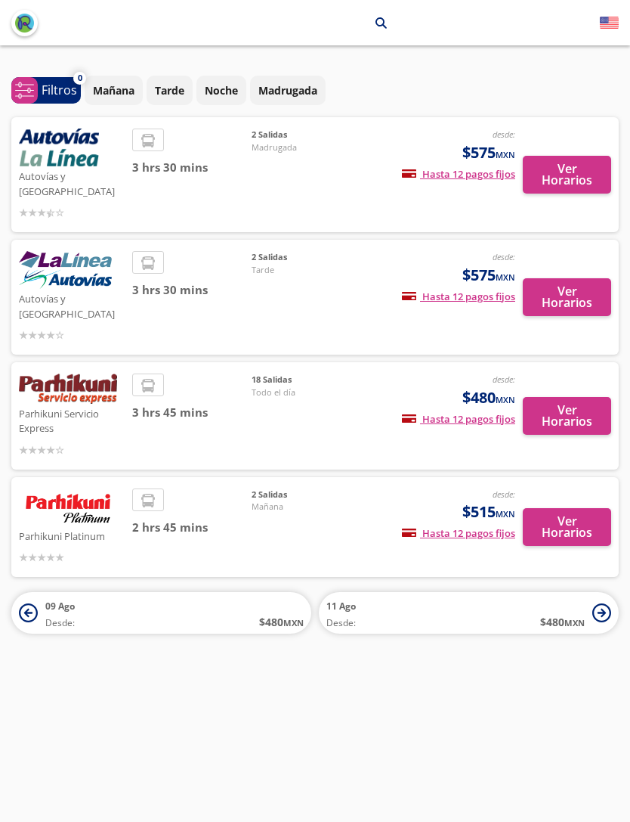
click at [571, 176] on button "Ver Horarios" at bounding box center [567, 175] width 88 height 38
click at [574, 281] on button "Ver Horarios" at bounding box center [567, 297] width 88 height 38
click at [576, 508] on button "Ver Horarios" at bounding box center [567, 527] width 88 height 38
click at [576, 397] on button "Ver Horarios" at bounding box center [567, 416] width 88 height 38
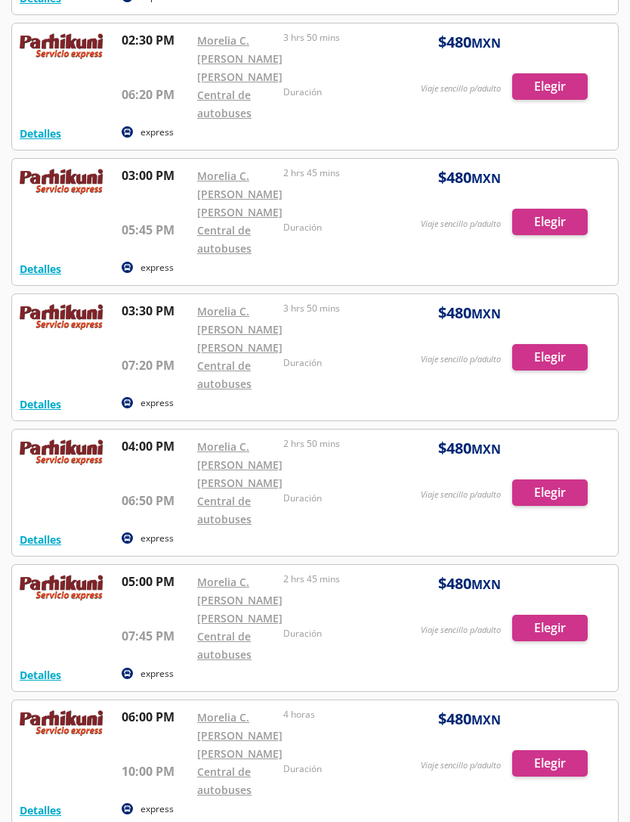
scroll to position [1188, 0]
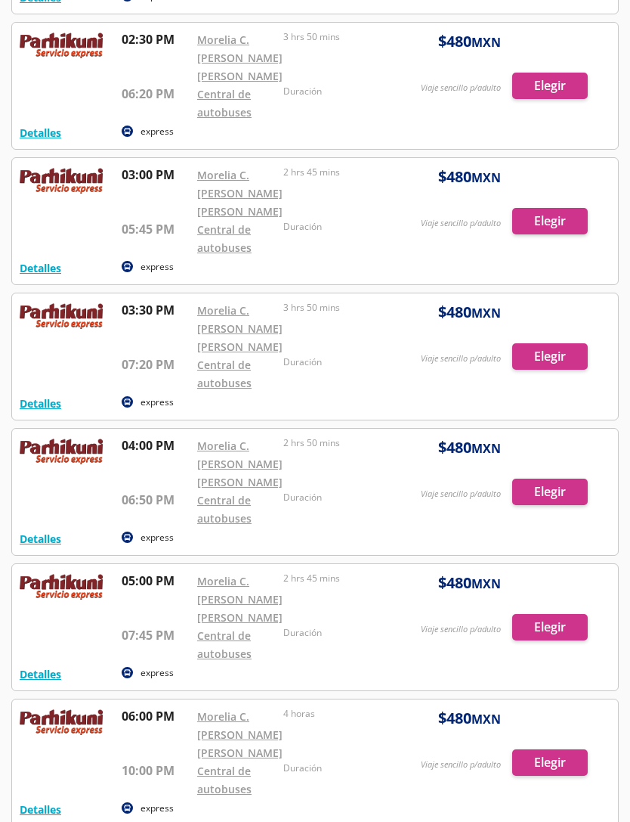
click at [556, 633] on div at bounding box center [315, 628] width 606 height 126
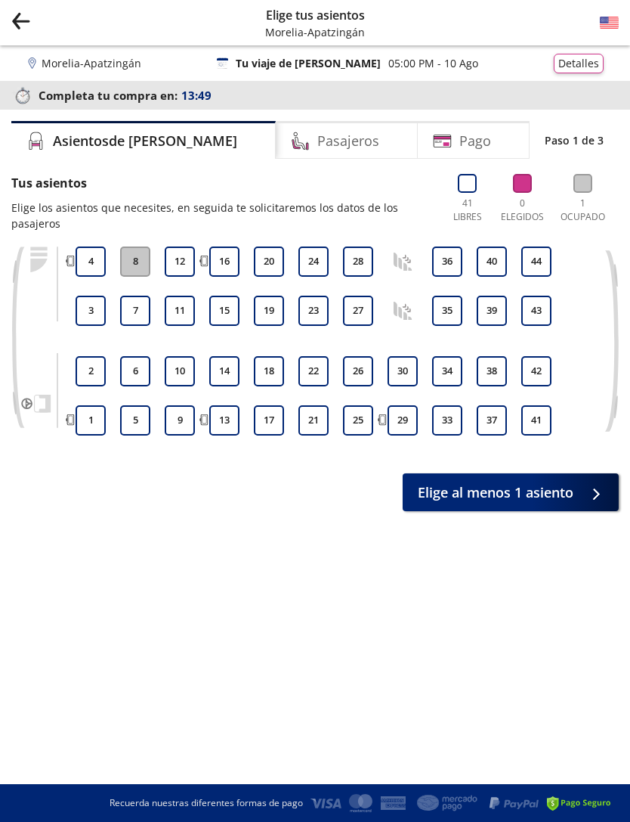
click at [94, 416] on button "1" at bounding box center [91, 420] width 30 height 30
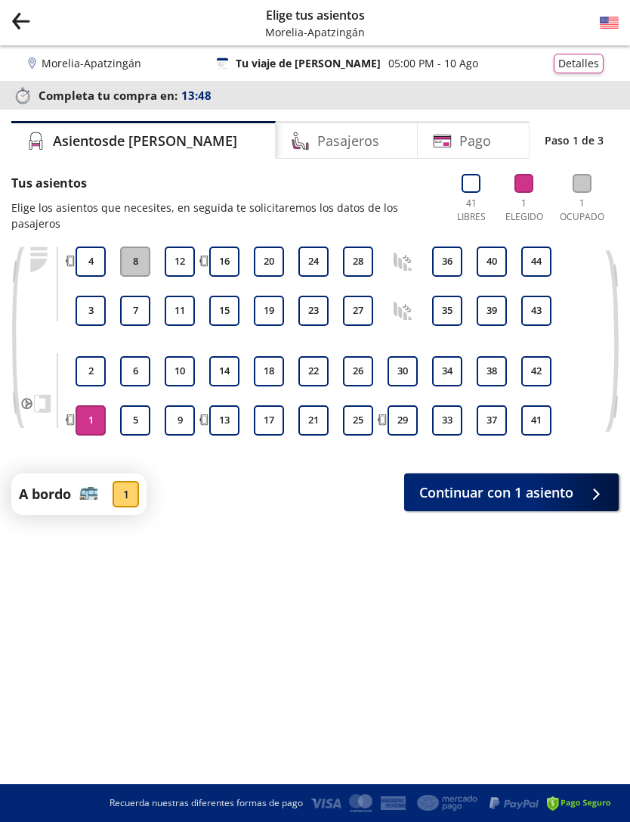
click at [99, 376] on button "2" at bounding box center [91, 371] width 30 height 30
click at [537, 490] on span "Continuar con 2 asientos" at bounding box center [493, 492] width 161 height 20
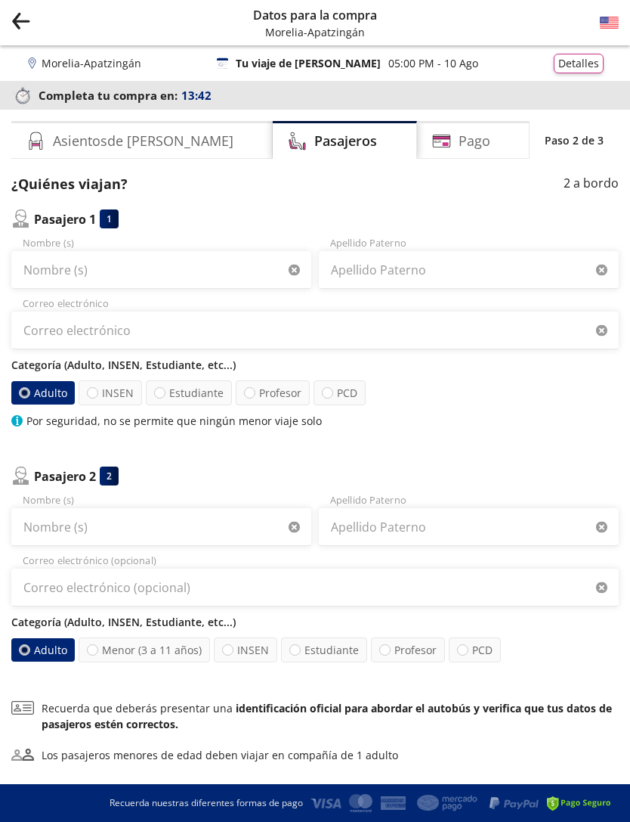
click at [105, 400] on label "INSEN" at bounding box center [110, 392] width 63 height 25
click at [98, 398] on input "INSEN" at bounding box center [93, 393] width 10 height 10
radio input "true"
radio input "false"
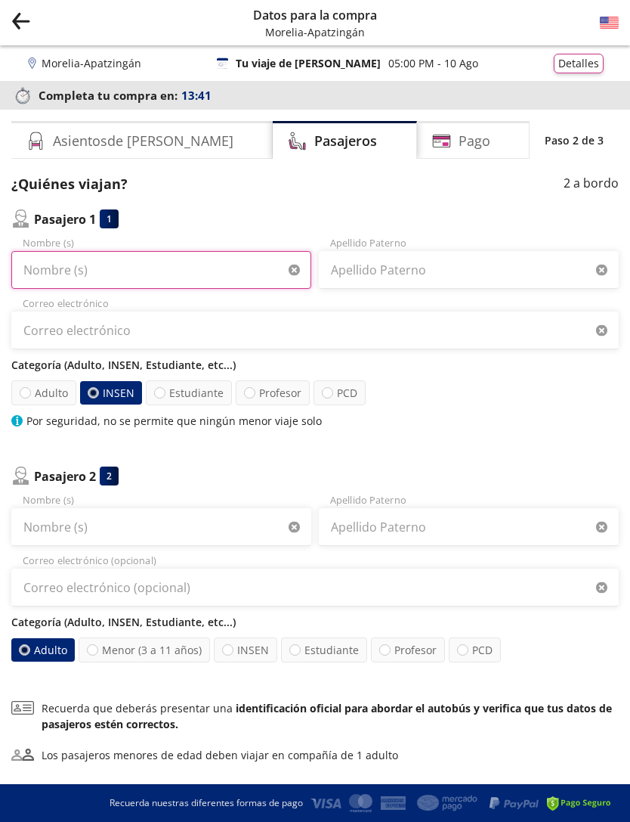
click at [154, 272] on input "Nombre (s)" at bounding box center [161, 270] width 300 height 38
type input "[PERSON_NAME]"
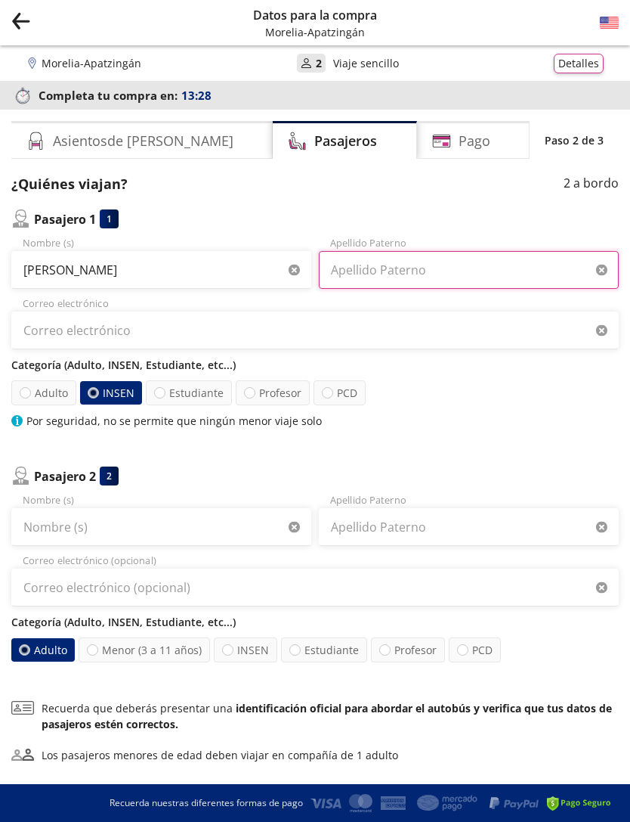
click at [444, 269] on input "Apellido Paterno" at bounding box center [469, 270] width 300 height 38
type input "[PERSON_NAME]"
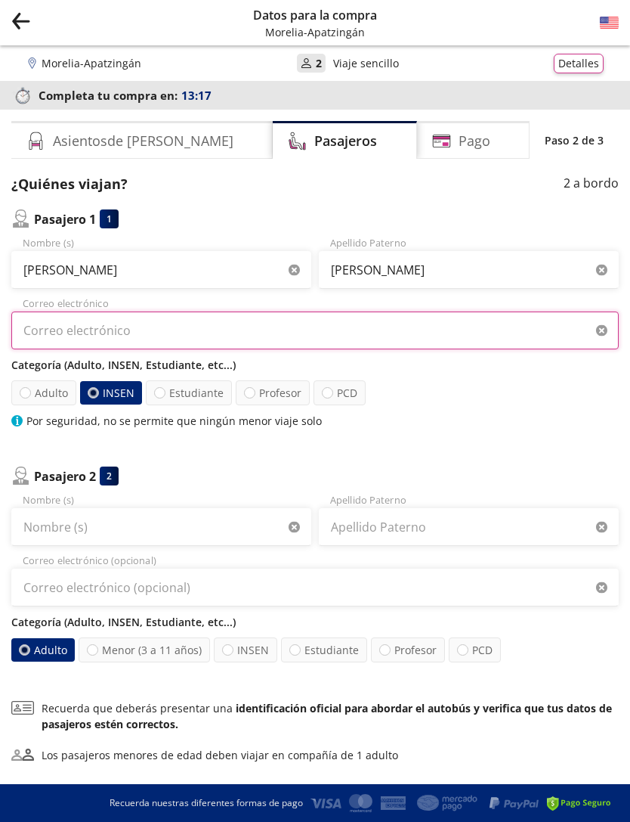
click at [46, 336] on input "Correo electrónico" at bounding box center [315, 330] width 608 height 38
type input "[EMAIL_ADDRESS][DOMAIN_NAME]"
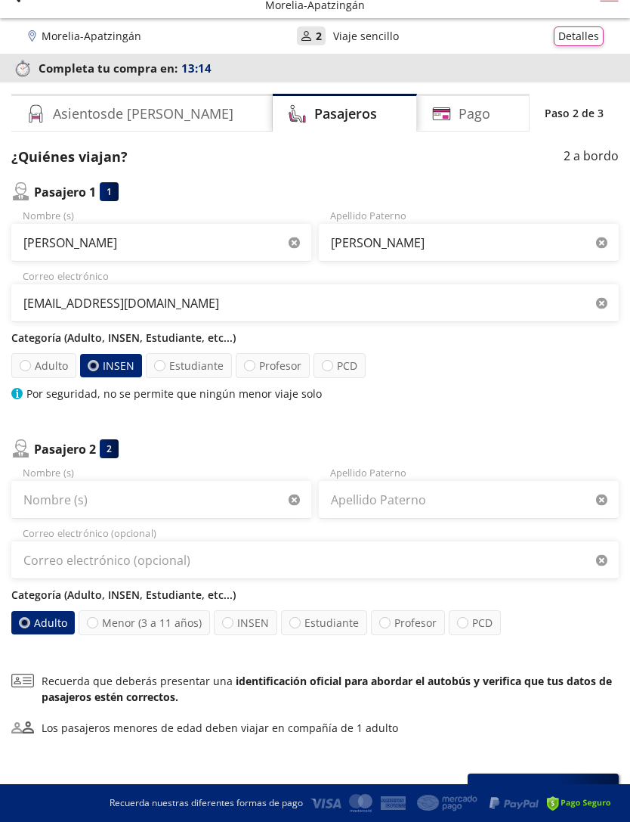
scroll to position [30, 0]
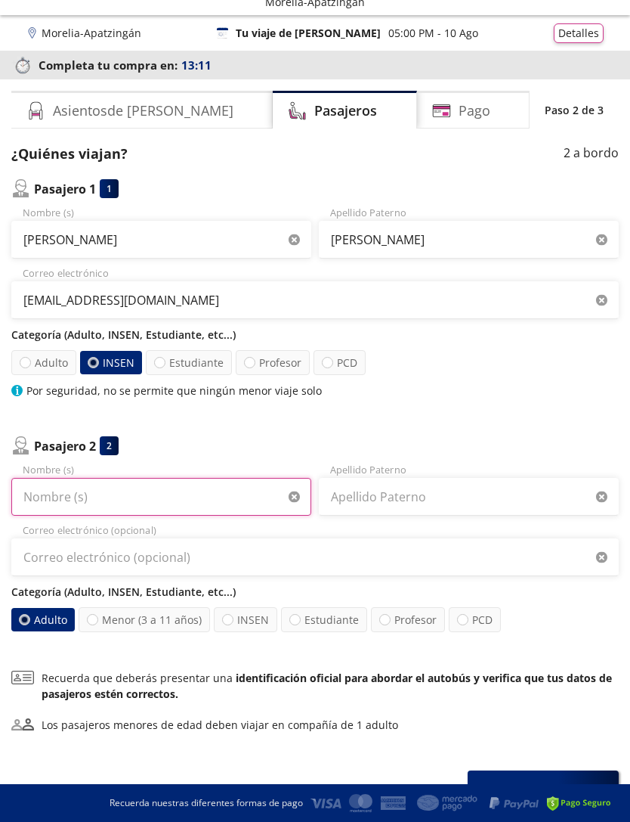
click at [46, 509] on input "Nombre (s)" at bounding box center [161, 497] width 300 height 38
type input "Netzahualcoyot"
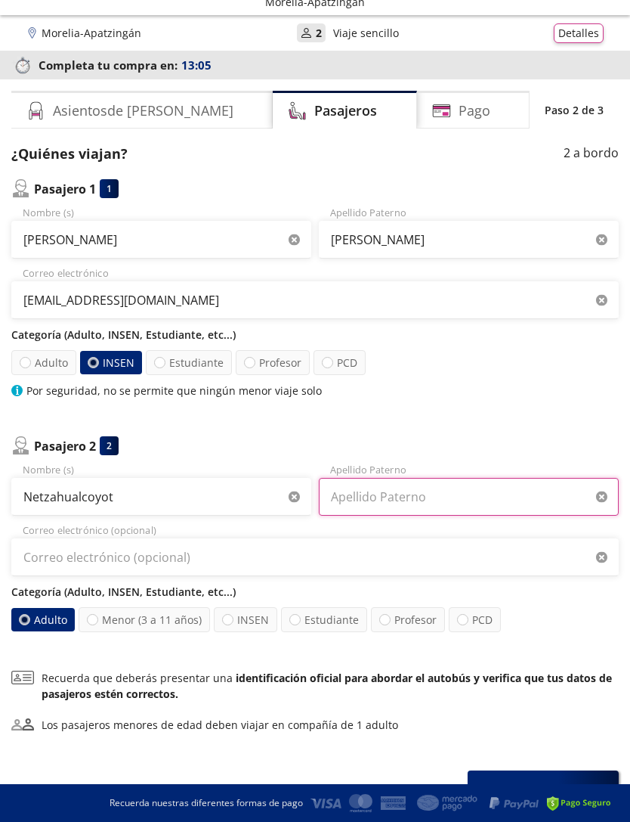
click at [432, 502] on input "Apellido Paterno" at bounding box center [469, 497] width 300 height 38
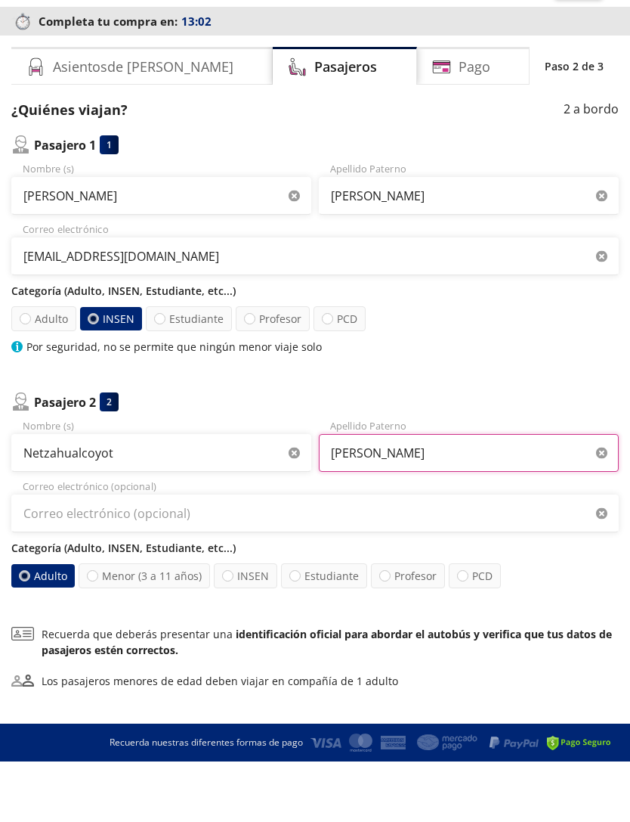
type input "[PERSON_NAME]"
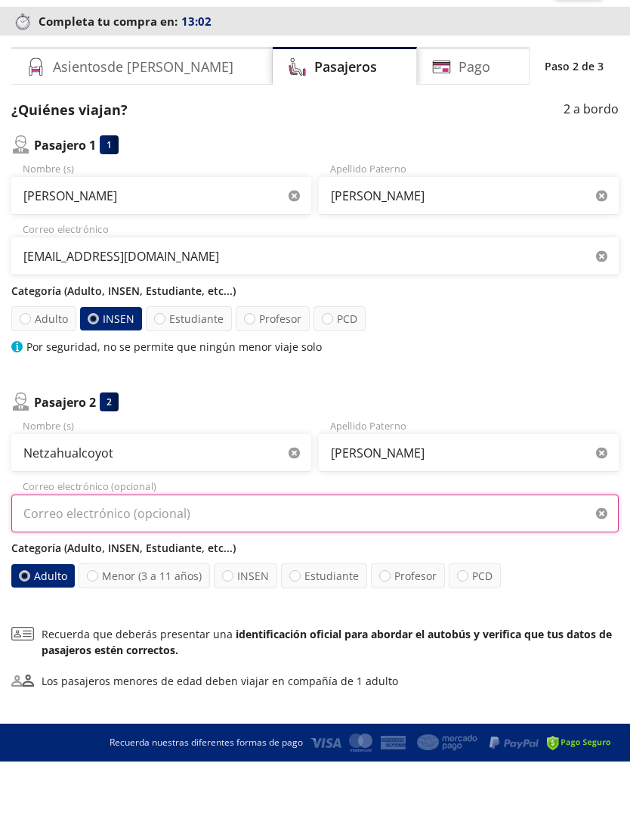
click at [57, 555] on input "Correo electrónico (opcional)" at bounding box center [315, 574] width 608 height 38
type input "[EMAIL_ADDRESS][DOMAIN_NAME]"
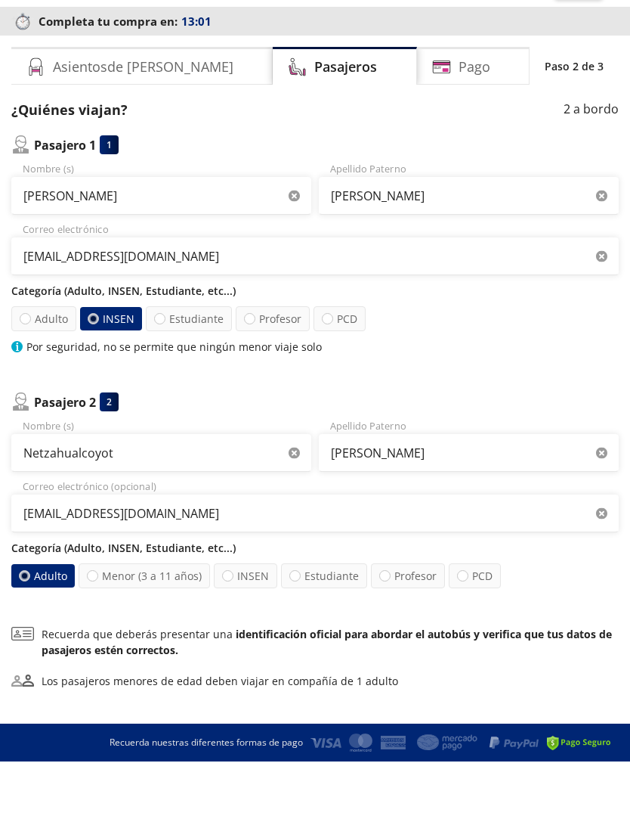
scroll to position [63, 0]
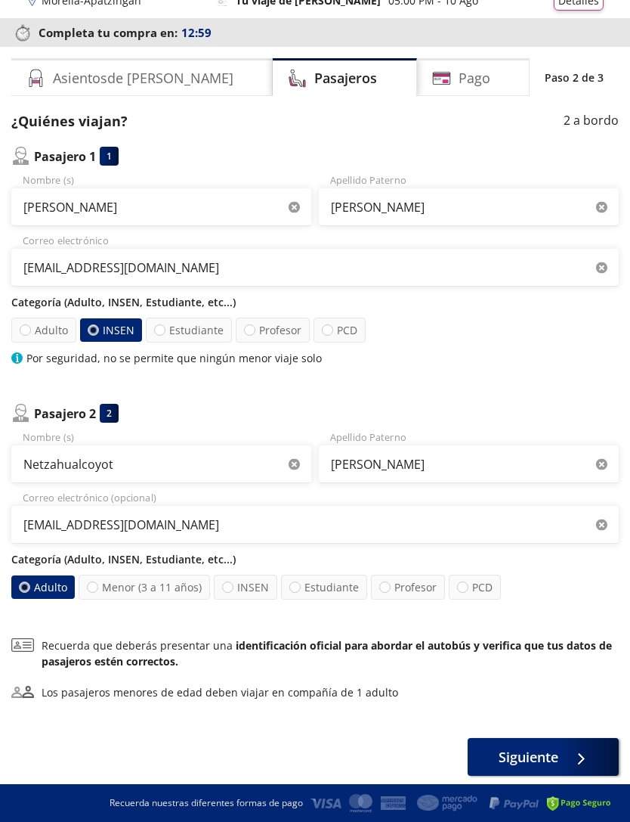
click at [243, 590] on label "INSEN" at bounding box center [245, 586] width 63 height 25
click at [233, 590] on input "INSEN" at bounding box center [228, 587] width 10 height 10
radio input "true"
radio input "false"
click at [536, 753] on span "Siguiente" at bounding box center [529, 757] width 60 height 20
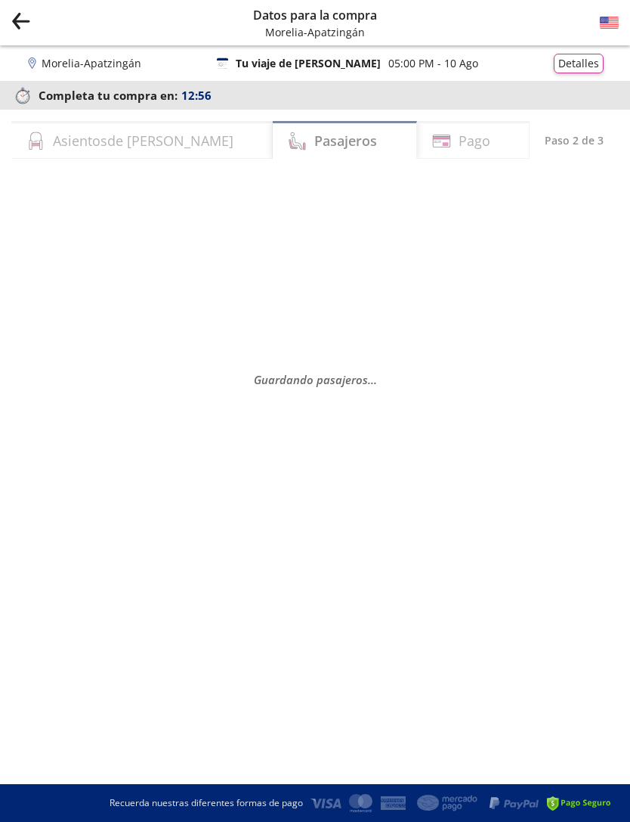
scroll to position [0, 0]
select select "MX"
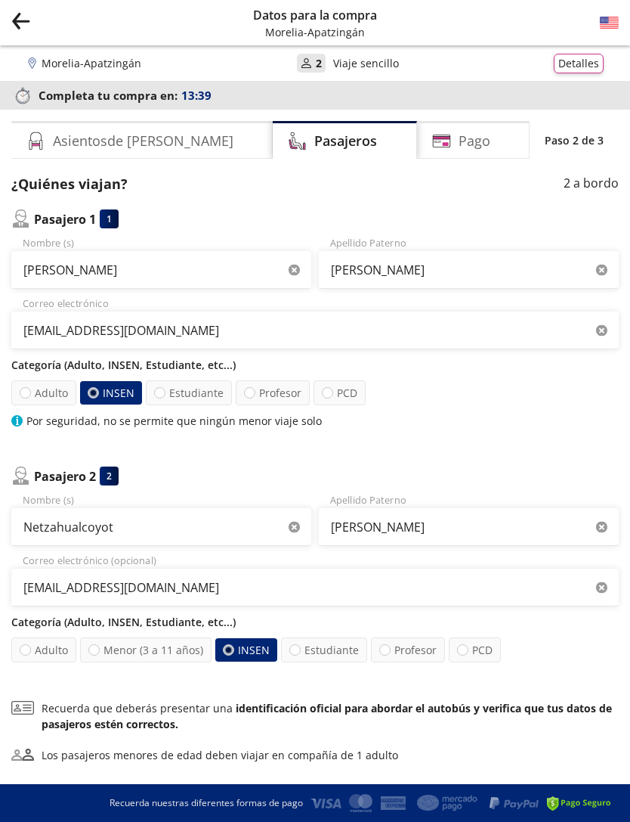
scroll to position [48, 0]
